Goal: Communication & Community: Answer question/provide support

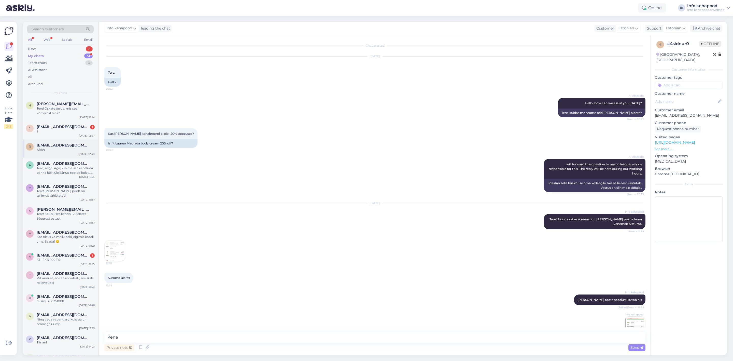
scroll to position [59, 0]
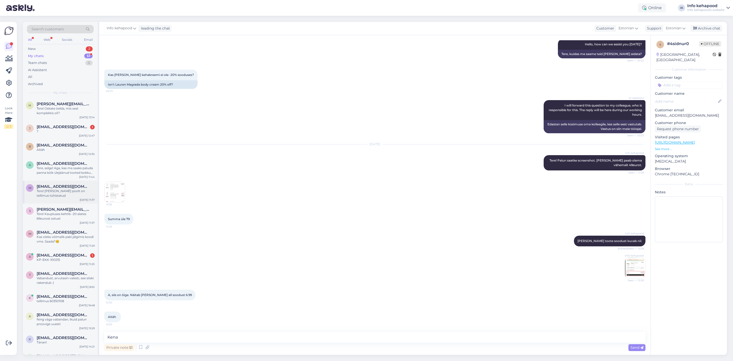
click at [64, 189] on div "Tere! [PERSON_NAME] poolt on tellimus tühistatud" at bounding box center [66, 193] width 58 height 9
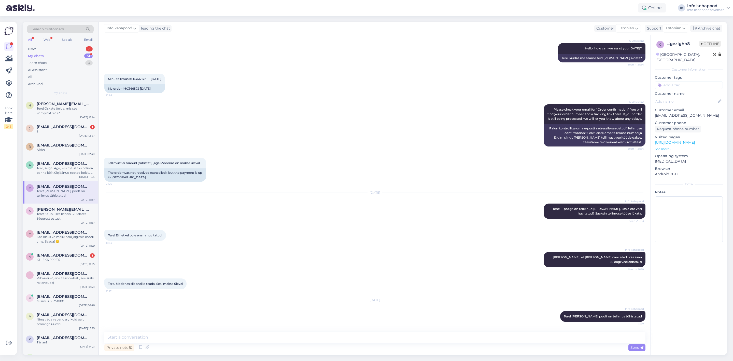
scroll to position [59, 0]
click at [70, 220] on div "s [PERSON_NAME][EMAIL_ADDRESS][PERSON_NAME][DOMAIN_NAME] Tere! Kaupluses kehtib…" at bounding box center [60, 214] width 75 height 23
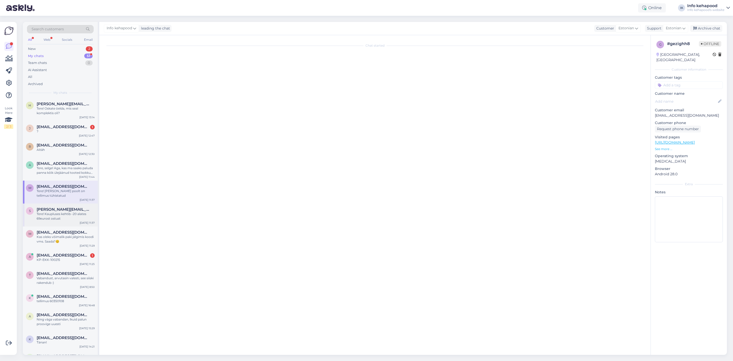
scroll to position [178, 0]
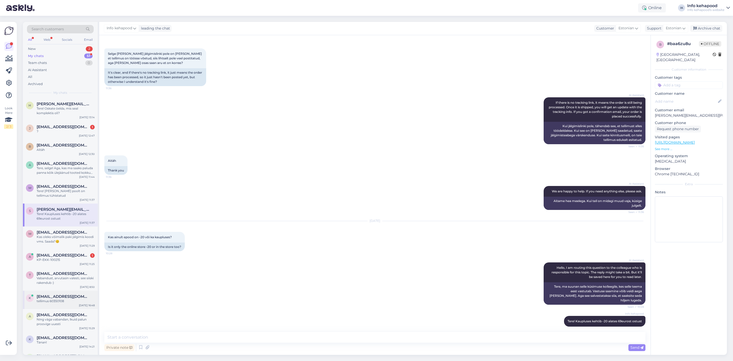
click at [68, 302] on div "tellimus 60350108" at bounding box center [66, 301] width 58 height 5
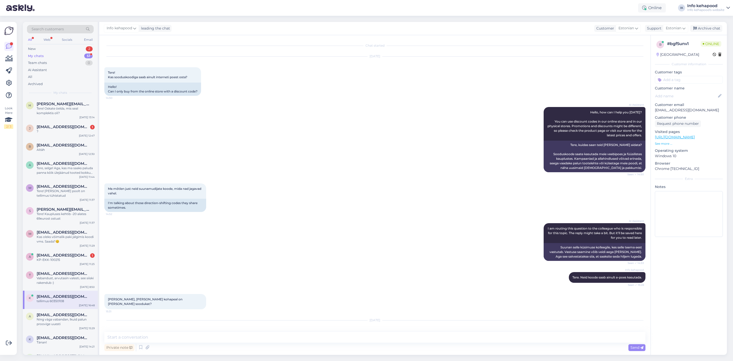
scroll to position [881, 0]
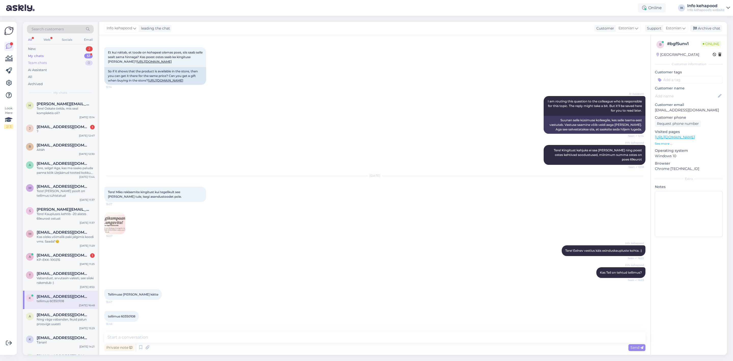
click at [71, 59] on div "Team chats 0" at bounding box center [60, 62] width 67 height 7
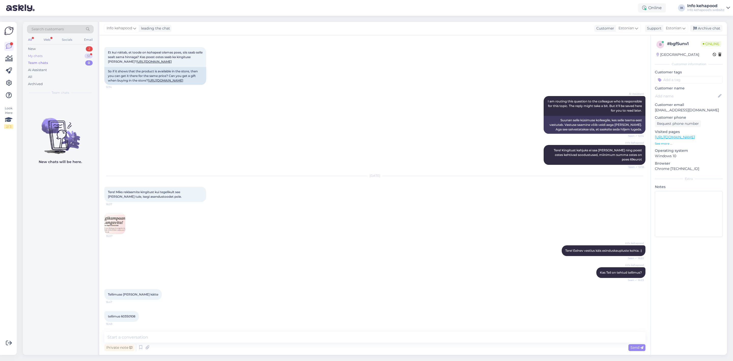
click at [69, 57] on div "My chats 51" at bounding box center [60, 55] width 67 height 7
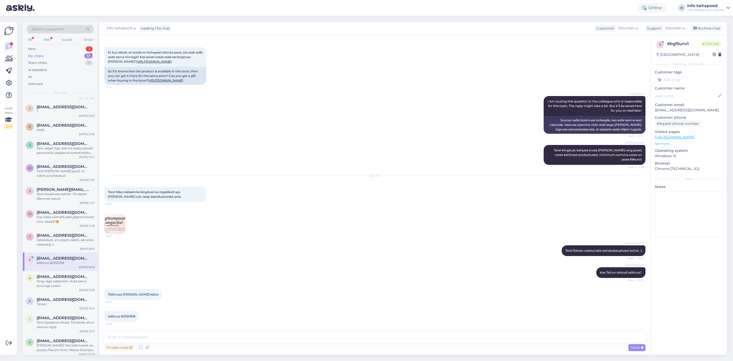
scroll to position [115, 0]
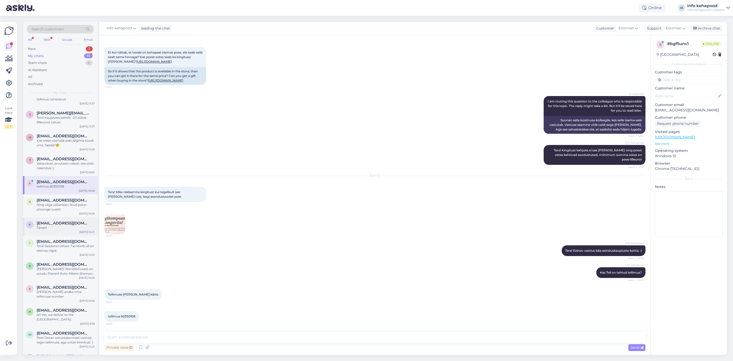
click at [47, 218] on div "k [EMAIL_ADDRESS][DOMAIN_NAME] Tänan! [DATE] 14:21" at bounding box center [60, 226] width 75 height 18
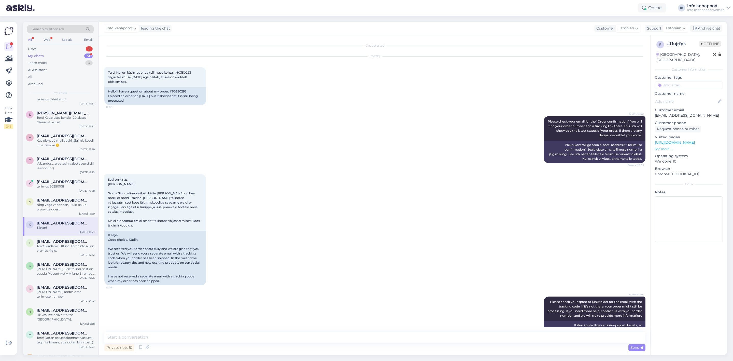
scroll to position [674, 0]
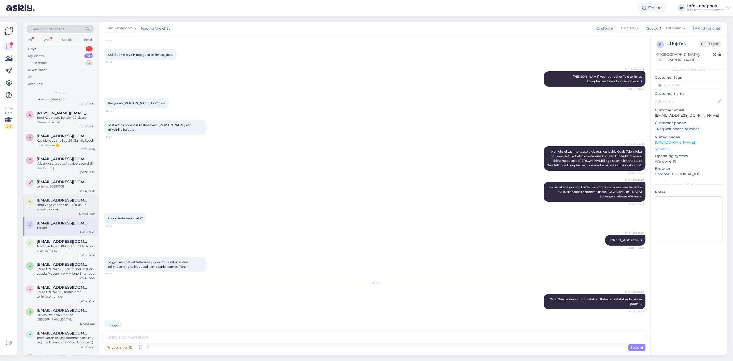
click at [47, 201] on span "[EMAIL_ADDRESS][DOMAIN_NAME]" at bounding box center [63, 200] width 53 height 5
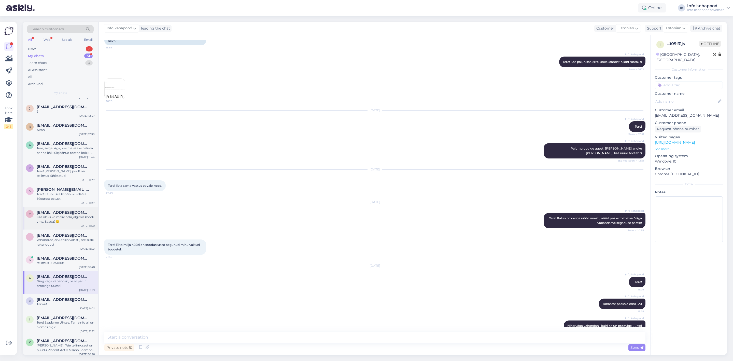
scroll to position [38, 0]
click at [58, 224] on div "m [EMAIL_ADDRESS][DOMAIN_NAME] Kas oleks võimalik paki jälgimis koodi vms. Saad…" at bounding box center [60, 217] width 75 height 23
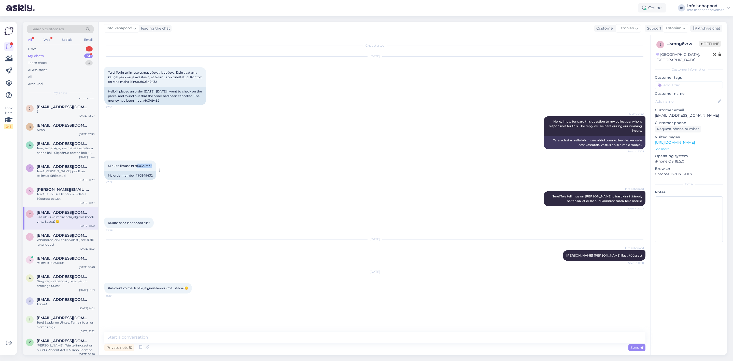
drag, startPoint x: 138, startPoint y: 166, endPoint x: 154, endPoint y: 164, distance: 15.3
click at [154, 164] on div "Minu tellimuse nr #60349432 22:19" at bounding box center [130, 165] width 52 height 11
copy span "60349432"
click at [69, 110] on div "?" at bounding box center [66, 111] width 58 height 5
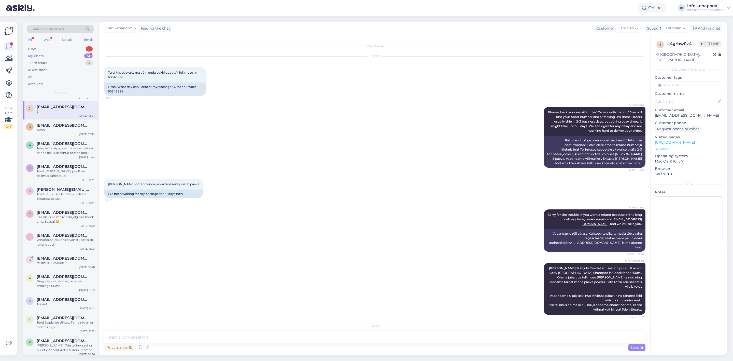
scroll to position [47, 0]
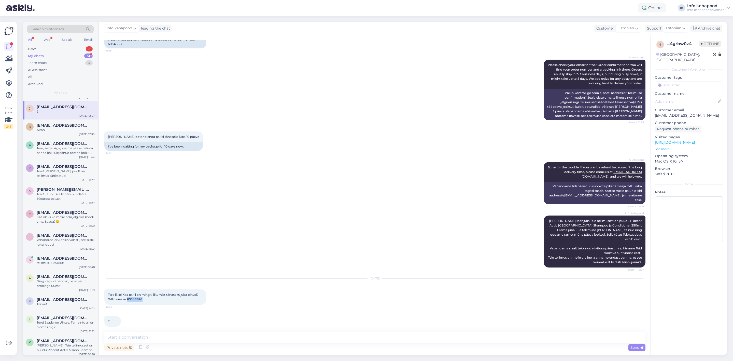
drag, startPoint x: 128, startPoint y: 294, endPoint x: 150, endPoint y: 294, distance: 22.2
click at [150, 294] on div "Tere jälle! Kas pakil on mingit liikumist tänaseks juba olnud? Tellimuse nr 603…" at bounding box center [155, 296] width 102 height 15
copy span "60348898"
drag, startPoint x: 57, startPoint y: 114, endPoint x: 46, endPoint y: 107, distance: 13.4
click at [44, 103] on div "j [EMAIL_ADDRESS][DOMAIN_NAME] ? [DATE] 12:47" at bounding box center [60, 110] width 75 height 18
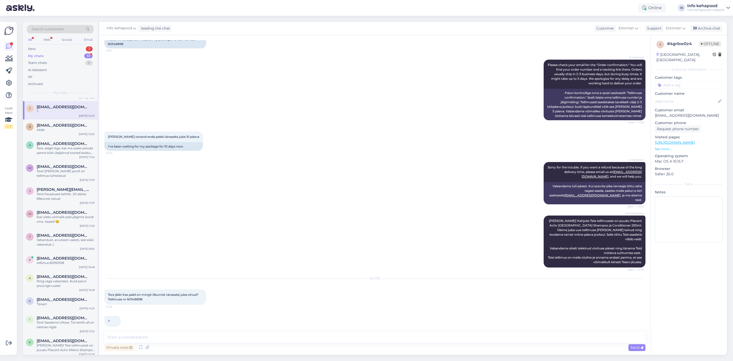
scroll to position [0, 0]
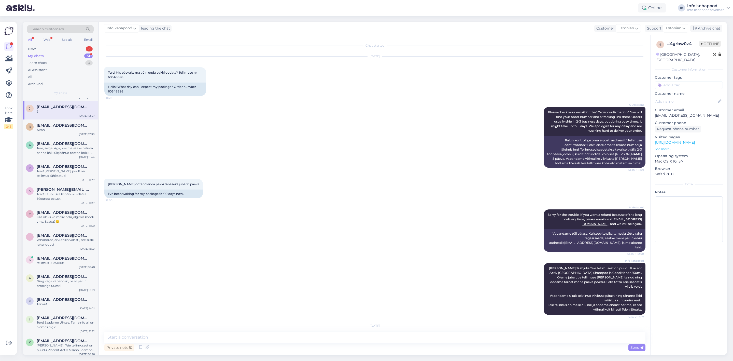
click at [48, 113] on div "?" at bounding box center [66, 111] width 58 height 5
click at [706, 29] on div "Archive chat" at bounding box center [706, 28] width 32 height 7
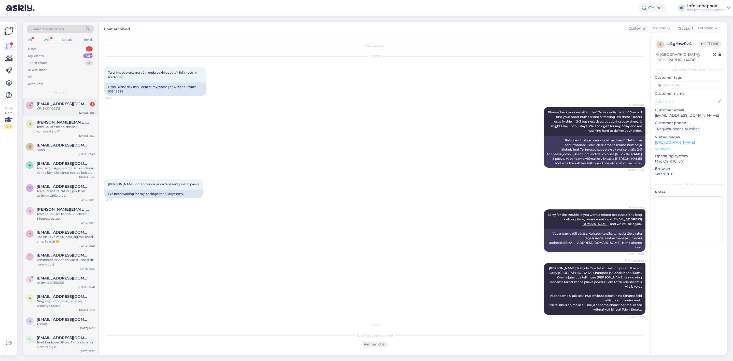
click at [52, 114] on div "a [EMAIL_ADDRESS][DOMAIN_NAME] 1 KP-EKK-100215 [DATE] 13:35" at bounding box center [60, 107] width 75 height 18
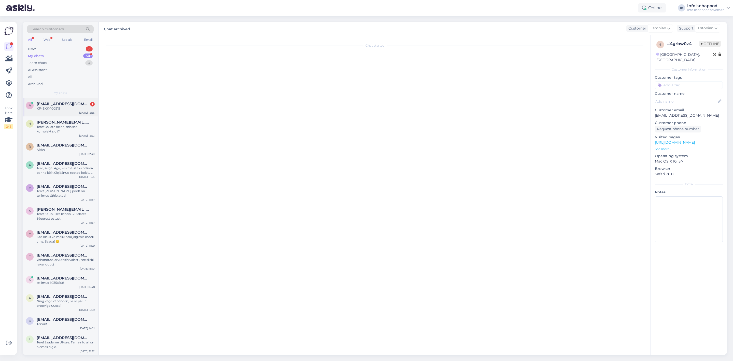
scroll to position [120, 0]
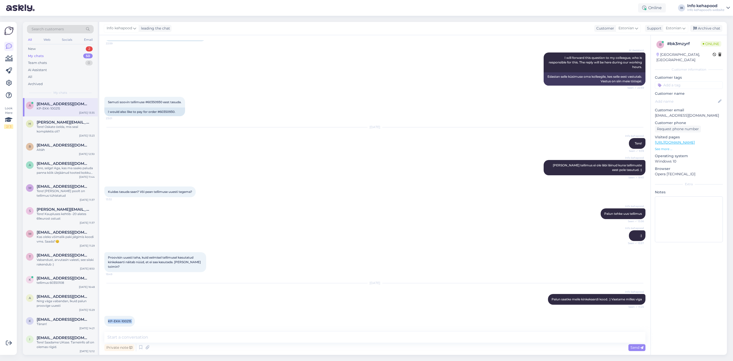
drag, startPoint x: 107, startPoint y: 315, endPoint x: 135, endPoint y: 320, distance: 28.7
click at [135, 320] on div "KP-EKK-100215 13:35" at bounding box center [119, 321] width 31 height 11
copy div "KP-EKK-100215 13:35"
drag, startPoint x: 176, startPoint y: 292, endPoint x: 173, endPoint y: 315, distance: 22.4
click at [176, 293] on div "[DATE] Info kehapood Palun saatke meile kinkekaardi kood. :) Vaatame milles vig…" at bounding box center [374, 293] width 541 height 33
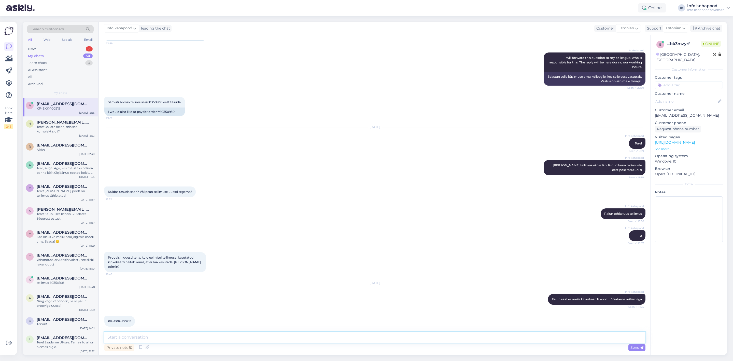
click at [172, 336] on textarea at bounding box center [374, 337] width 541 height 11
type textarea "P"
type textarea "Kas Teil palun oleks ka võimalik saata screenshot, mis Teil seal täpsemalt ette…"
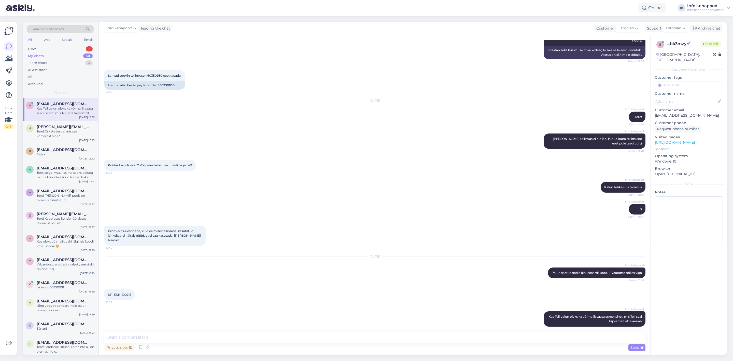
click at [71, 54] on div "My chats 50" at bounding box center [60, 55] width 67 height 7
click at [64, 45] on div "New 2" at bounding box center [60, 48] width 67 height 7
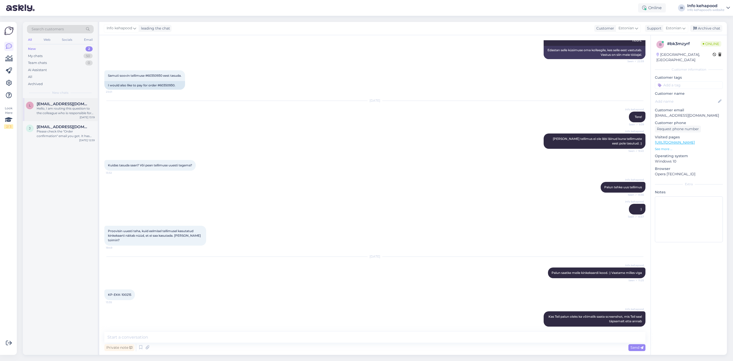
click at [61, 108] on div "Hello, I am routing this question to the colleague who is responsible for this …" at bounding box center [66, 110] width 58 height 9
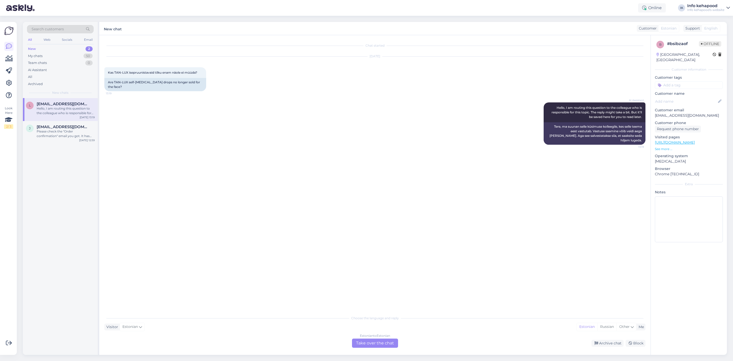
click at [388, 346] on div "Estonian to Estonian Take over the chat" at bounding box center [375, 342] width 46 height 9
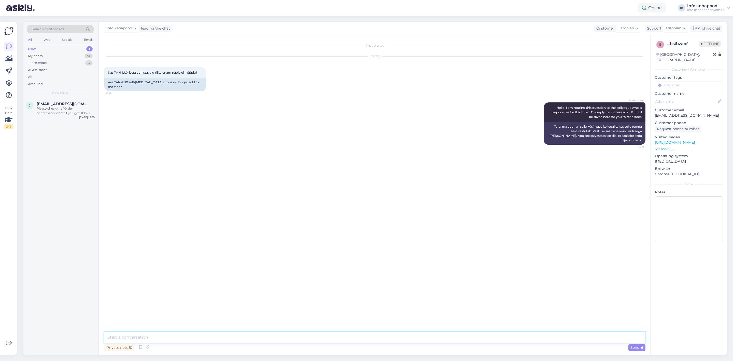
click at [190, 338] on textarea at bounding box center [374, 337] width 541 height 11
type textarea "t"
type textarea "Tere! Kahjuks need ei ole hetkel [PERSON_NAME] ei [PERSON_NAME], kas on veel tu…"
click at [61, 110] on div "Please check the "Order confirmation" email you got. It has your order number a…" at bounding box center [66, 110] width 58 height 9
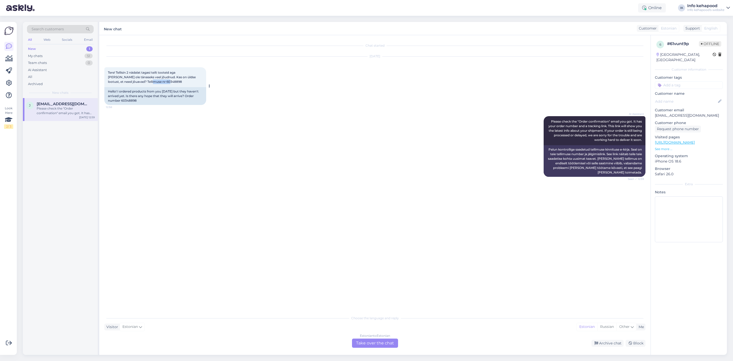
drag, startPoint x: 140, startPoint y: 82, endPoint x: 163, endPoint y: 83, distance: 22.7
click at [163, 83] on div "Tere! Tellisin 2 nädalat tagasi teilt tooteid aga [PERSON_NAME] ole tänaseks ve…" at bounding box center [155, 77] width 102 height 20
click at [161, 82] on div "Tere! Tellisin 2 nädalat tagasi teilt tooteid aga [PERSON_NAME] ole tänaseks ve…" at bounding box center [155, 77] width 102 height 20
drag, startPoint x: 142, startPoint y: 82, endPoint x: 157, endPoint y: 83, distance: 15.4
click at [157, 83] on div "Tere! Tellisin 2 nädalat tagasi teilt tooteid aga [PERSON_NAME] ole tänaseks ve…" at bounding box center [155, 77] width 102 height 20
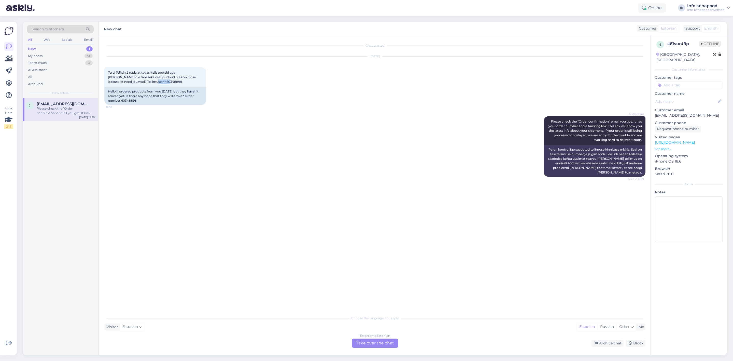
click at [58, 46] on div "New 1" at bounding box center [60, 48] width 67 height 7
click at [59, 49] on div "New 1" at bounding box center [60, 48] width 67 height 7
copy span "60348898"
click at [53, 52] on div "My chats 51" at bounding box center [60, 55] width 67 height 7
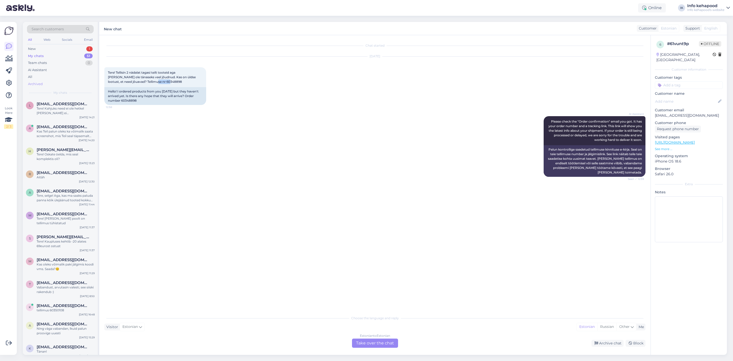
click at [48, 81] on div "Archived" at bounding box center [60, 83] width 67 height 7
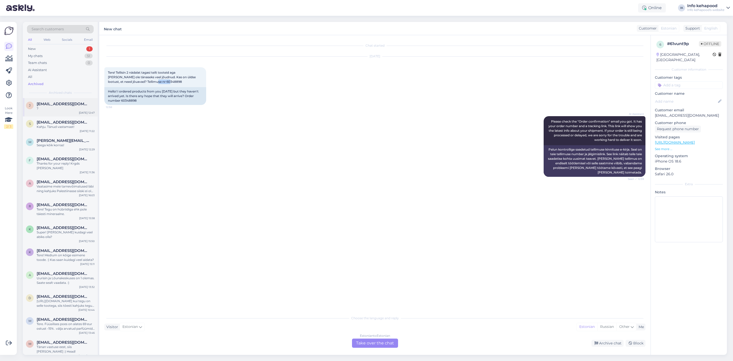
click at [53, 109] on div "?" at bounding box center [66, 108] width 58 height 5
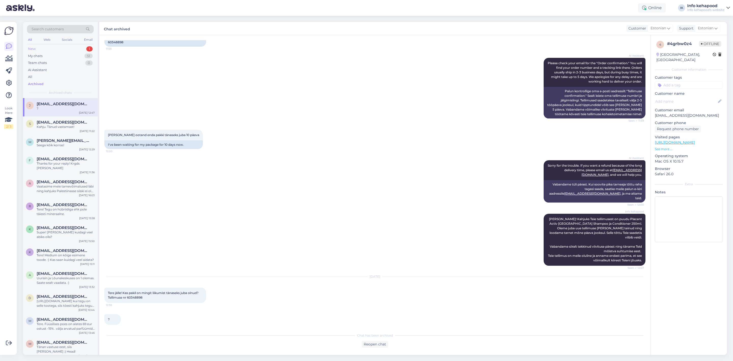
click at [44, 46] on div "New 1" at bounding box center [60, 48] width 67 height 7
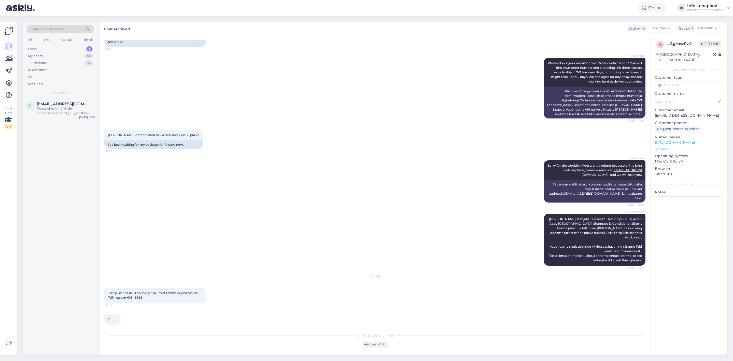
drag, startPoint x: 61, startPoint y: 110, endPoint x: 34, endPoint y: 96, distance: 30.4
click at [33, 96] on div "Search customers All Web Socials Email New 1 My chats 51 Team chats 0 AI Assist…" at bounding box center [60, 60] width 75 height 76
drag, startPoint x: 52, startPoint y: 111, endPoint x: 71, endPoint y: 114, distance: 19.0
click at [72, 114] on div "Please check the "Order confirmation" email you got. It has your order number a…" at bounding box center [66, 110] width 58 height 9
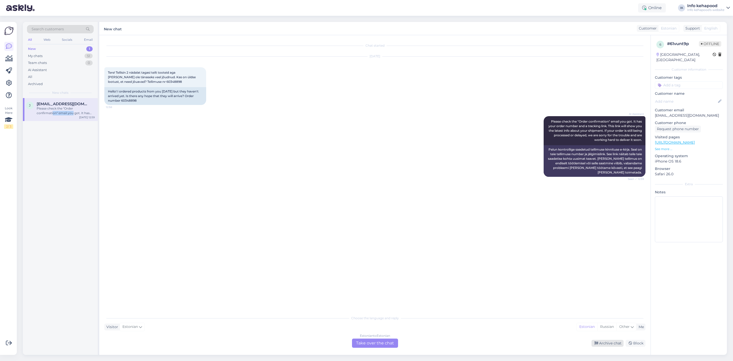
click at [613, 346] on div "Archive chat" at bounding box center [608, 343] width 32 height 7
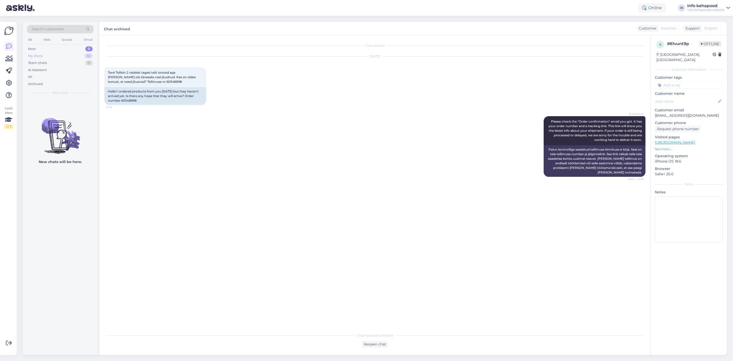
click at [62, 55] on div "My chats 51" at bounding box center [60, 55] width 67 height 7
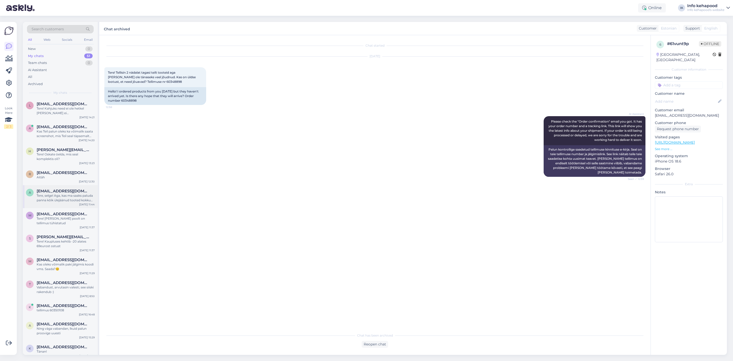
click at [91, 199] on div "Tere, selge! Aga, kas ma saaks paluda panna kõik ülejäänud tooted kokku (geella…" at bounding box center [66, 197] width 58 height 9
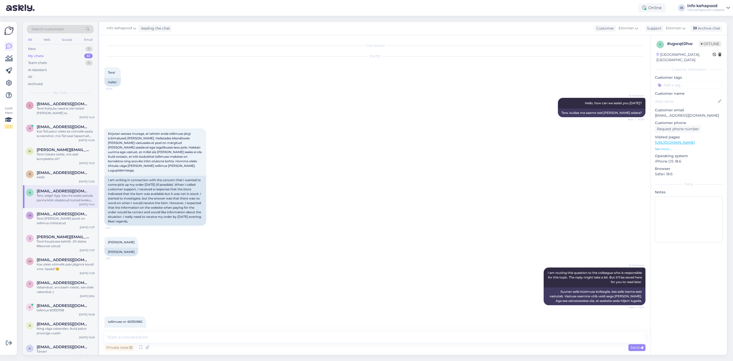
scroll to position [179, 0]
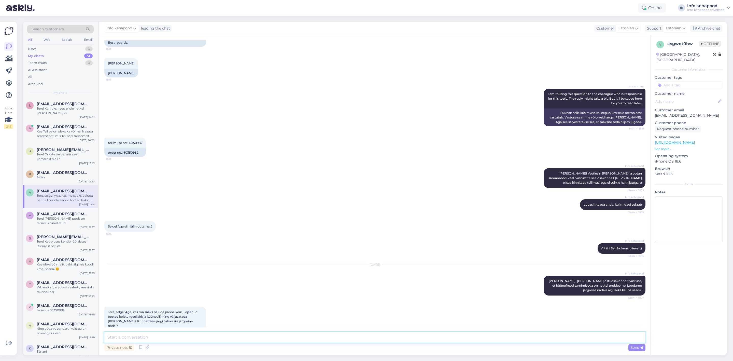
click at [206, 337] on textarea at bounding box center [374, 337] width 541 height 11
click at [186, 259] on div "[DATE] Info kehapood Tere Arina! [PERSON_NAME] ostuosakonnolt vastuse, et küüne…" at bounding box center [374, 280] width 541 height 42
